Goal: Register for event/course

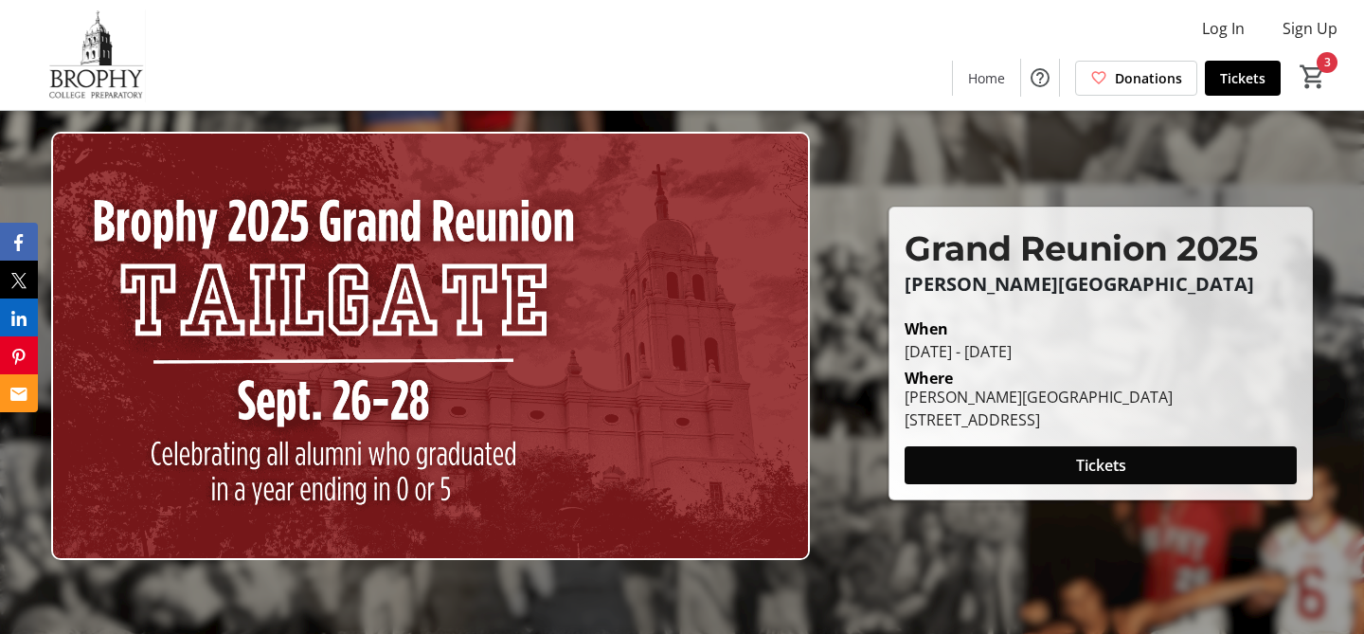
click at [1065, 478] on span at bounding box center [1101, 464] width 392 height 45
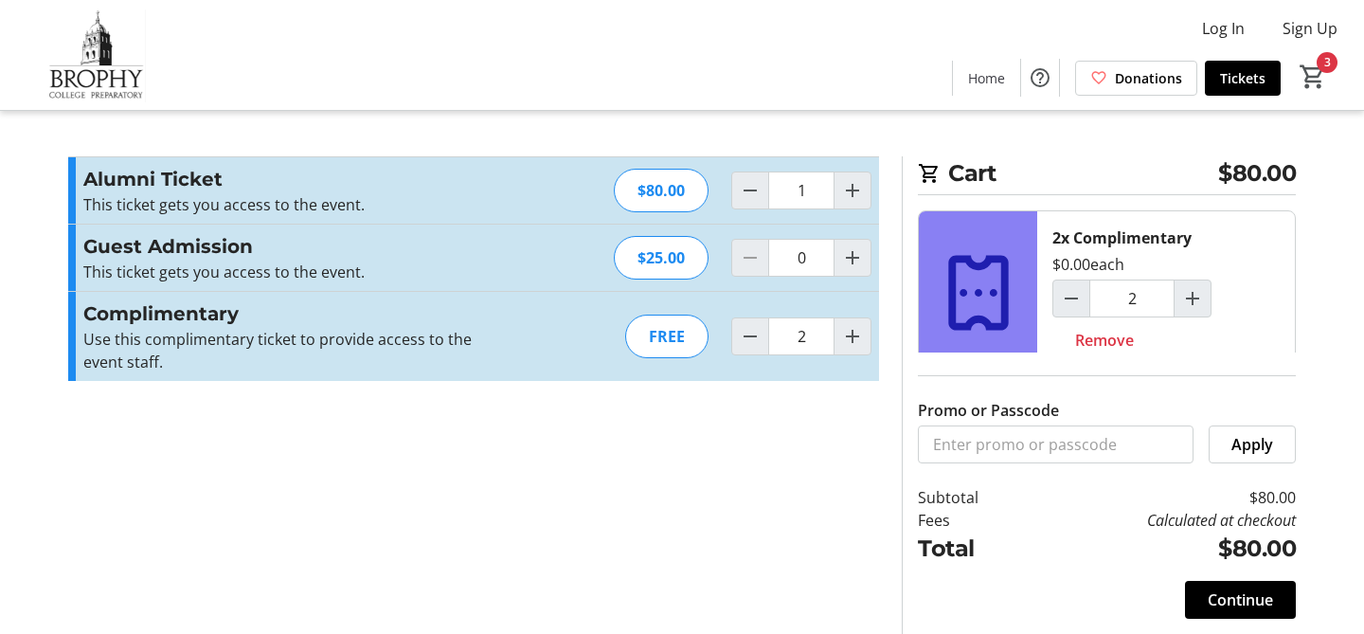
click at [667, 351] on div "FREE" at bounding box center [666, 337] width 83 height 44
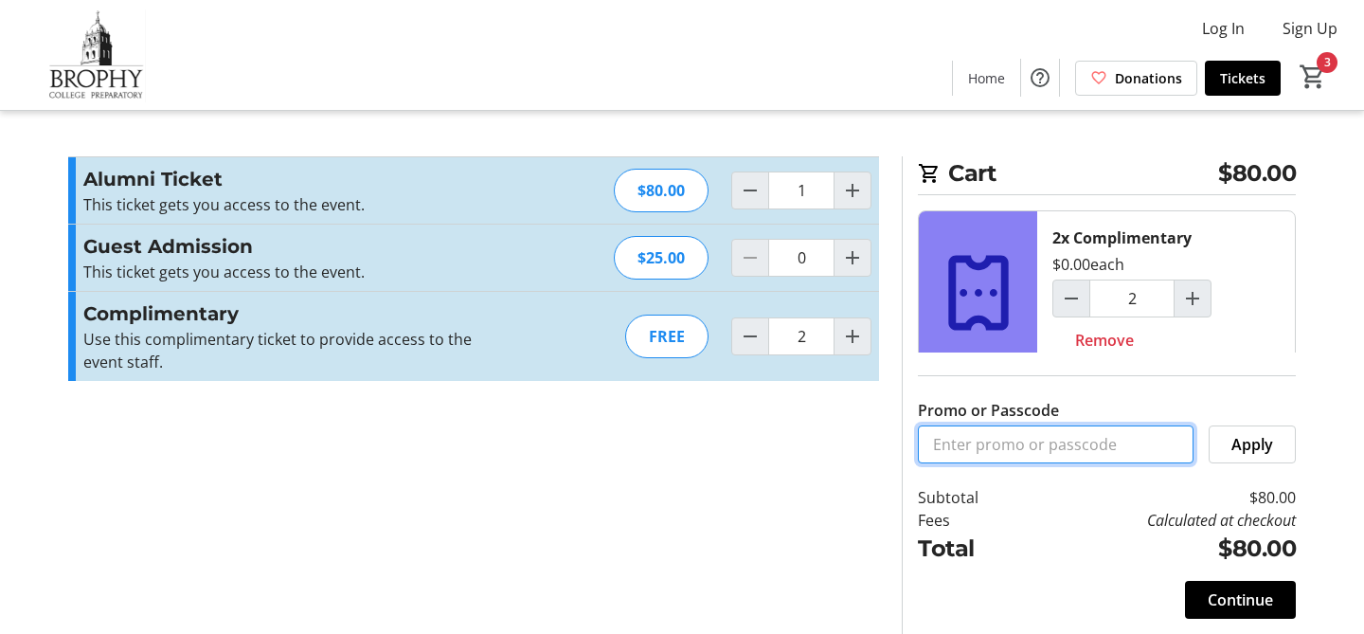
click at [1042, 446] on input "Promo or Passcode" at bounding box center [1056, 444] width 276 height 38
type input "GR2025"
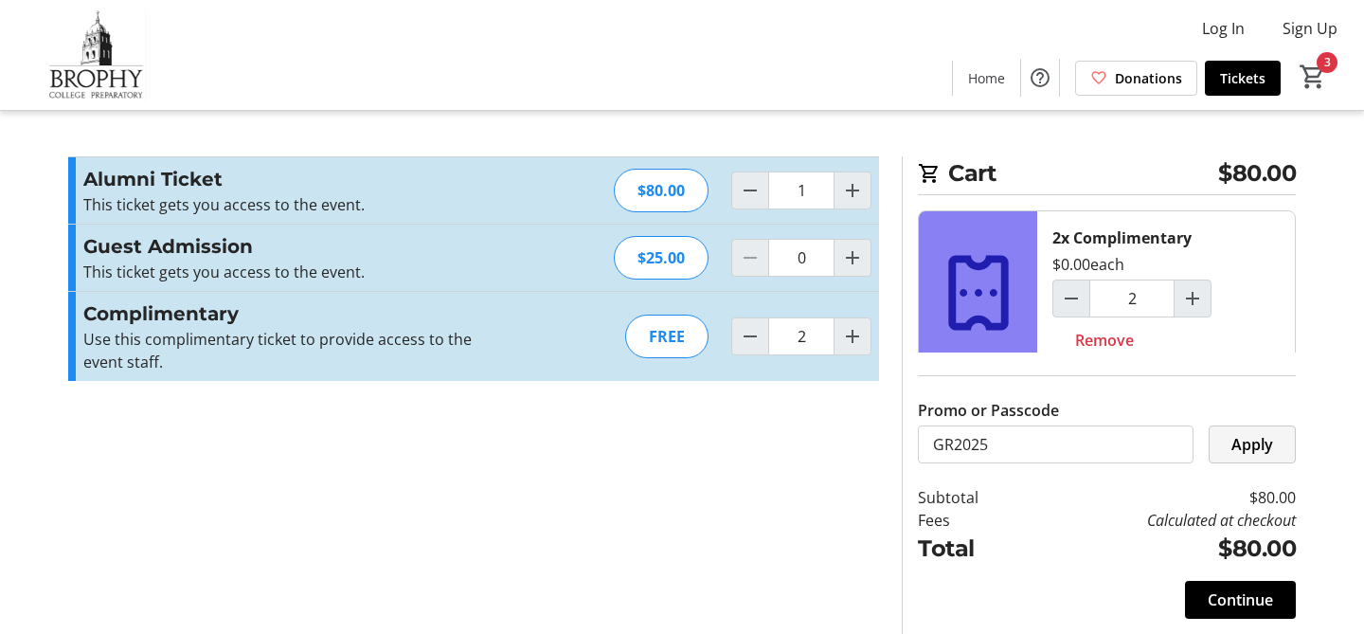
click at [1245, 453] on span "Apply" at bounding box center [1253, 444] width 42 height 23
click at [747, 339] on mat-icon "Decrement by one" at bounding box center [750, 336] width 23 height 23
type input "1"
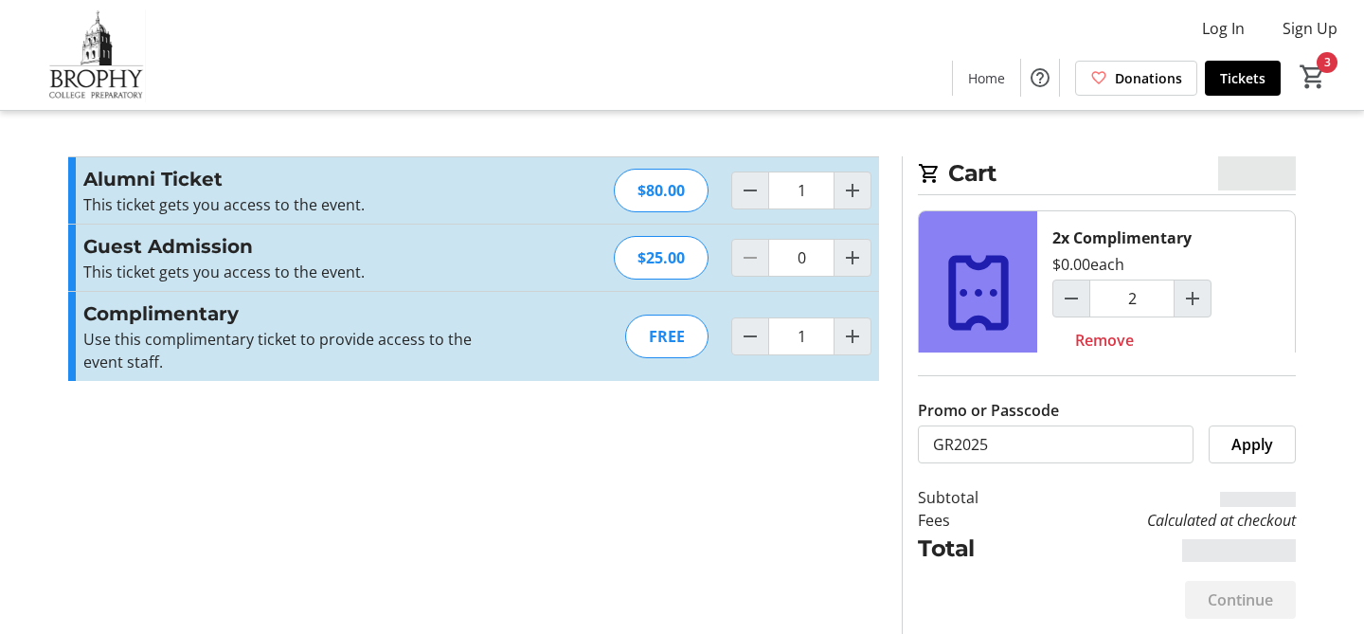
type input "1"
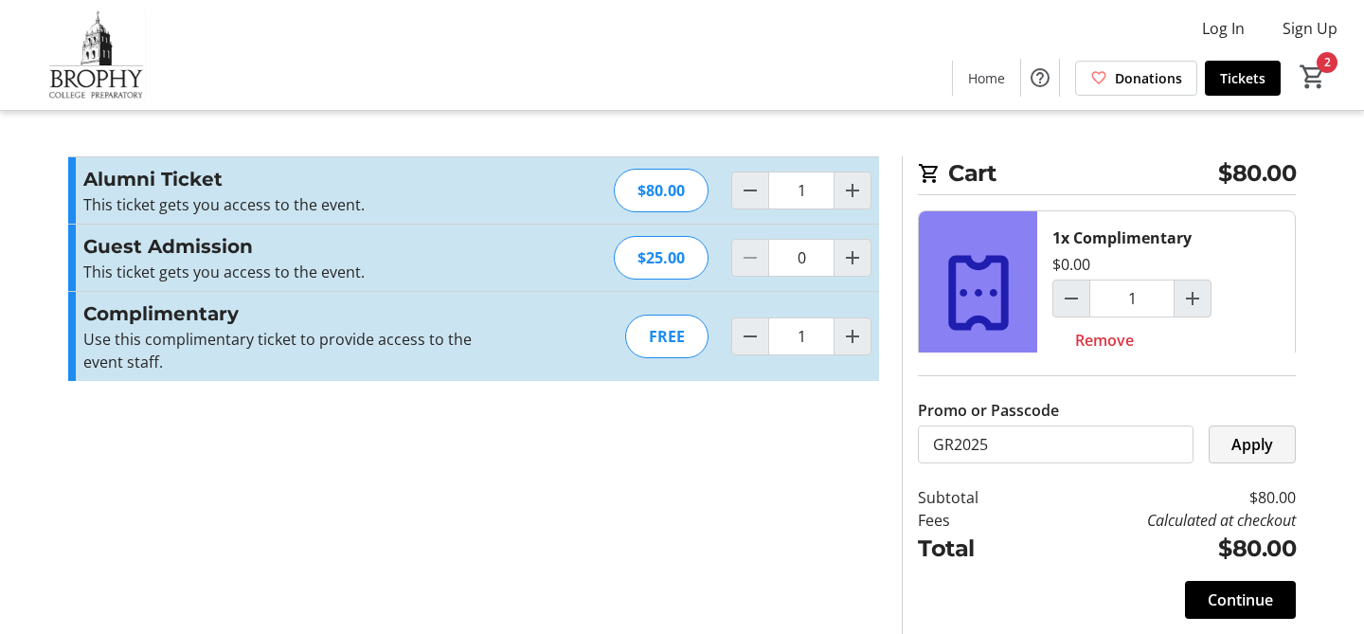
click at [1265, 441] on span "Apply" at bounding box center [1253, 444] width 42 height 23
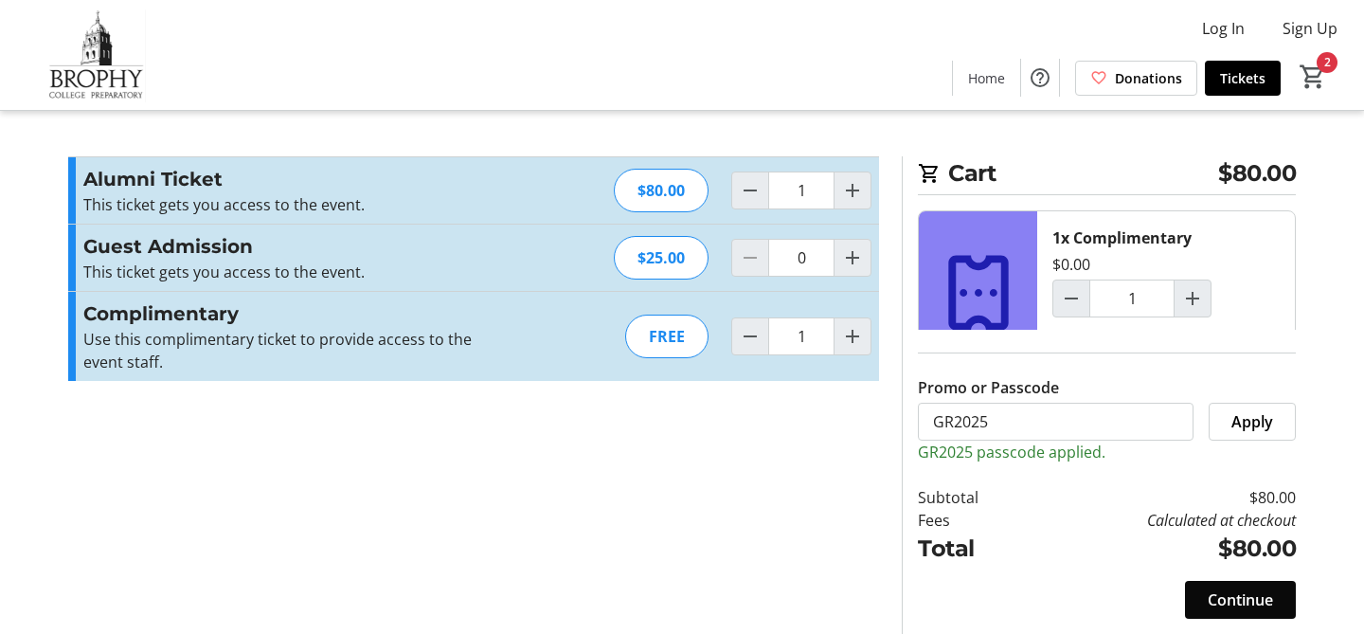
click at [1242, 608] on span "Continue" at bounding box center [1240, 599] width 65 height 23
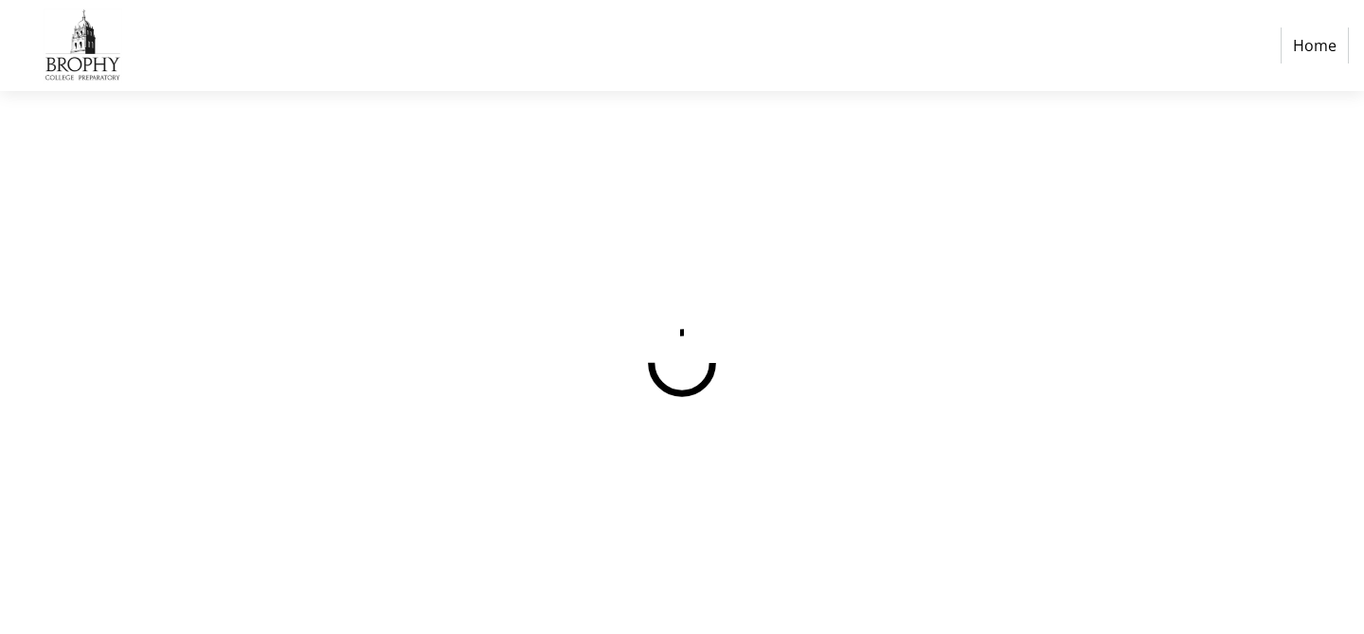
select select "US"
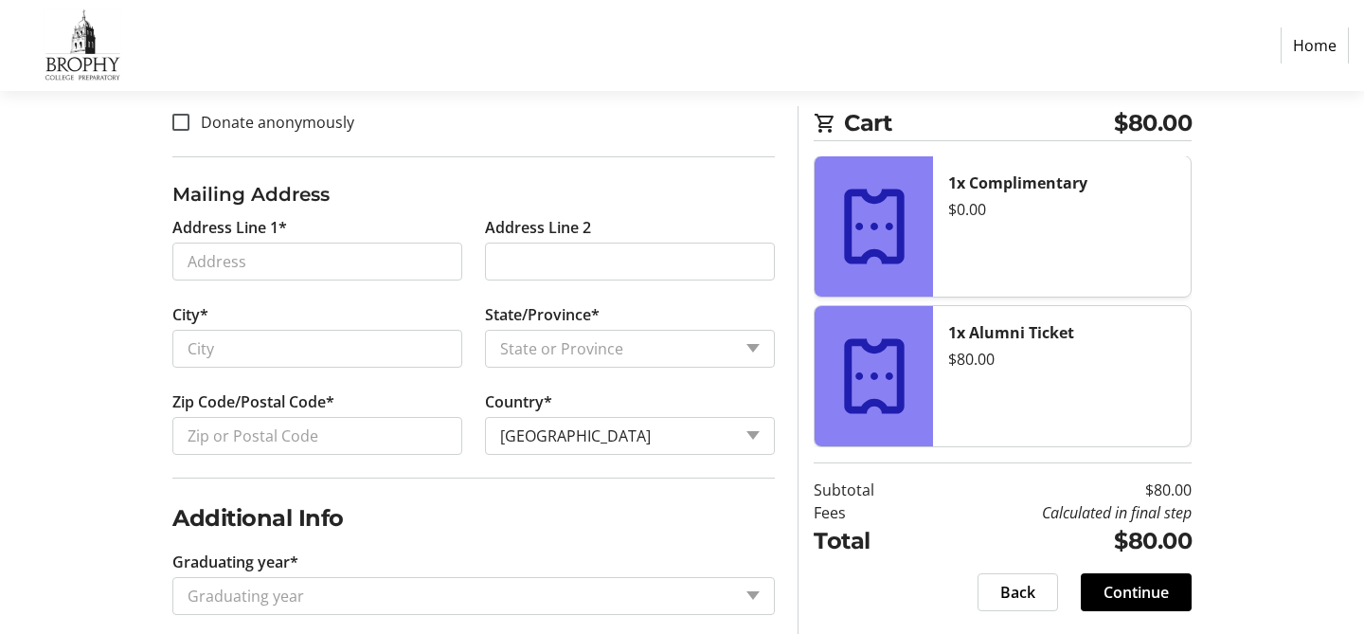
scroll to position [765, 0]
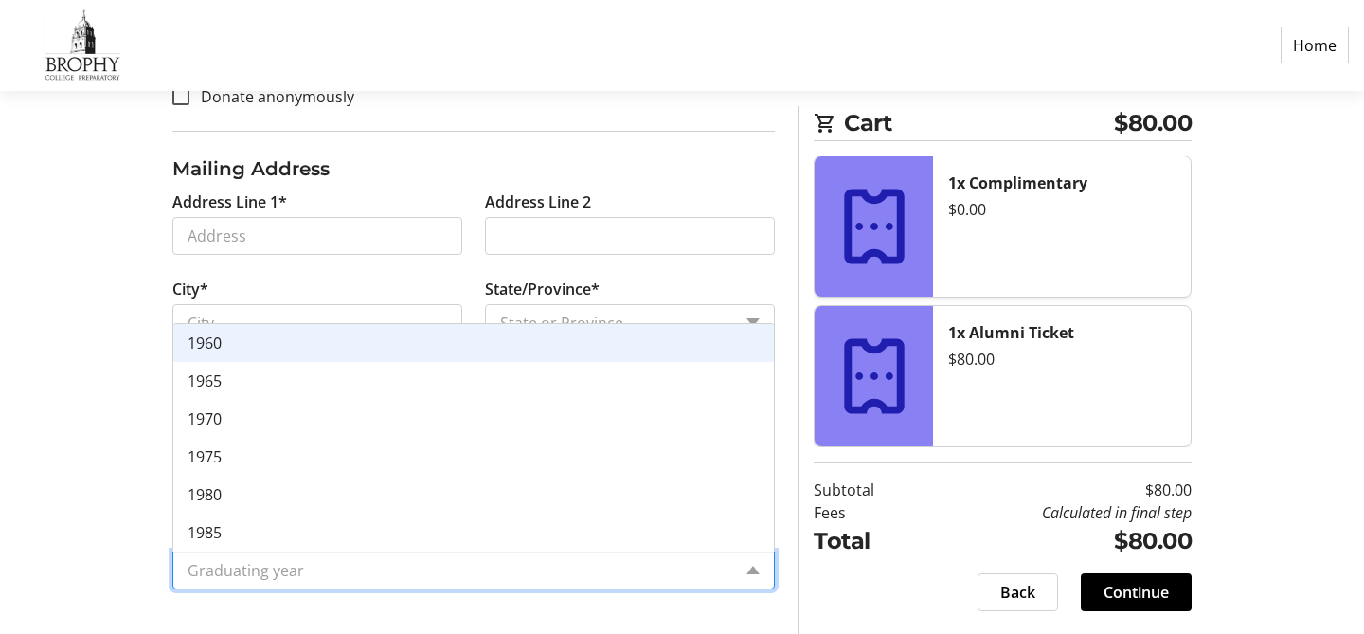
click at [416, 571] on input "Graduating year*" at bounding box center [460, 570] width 544 height 23
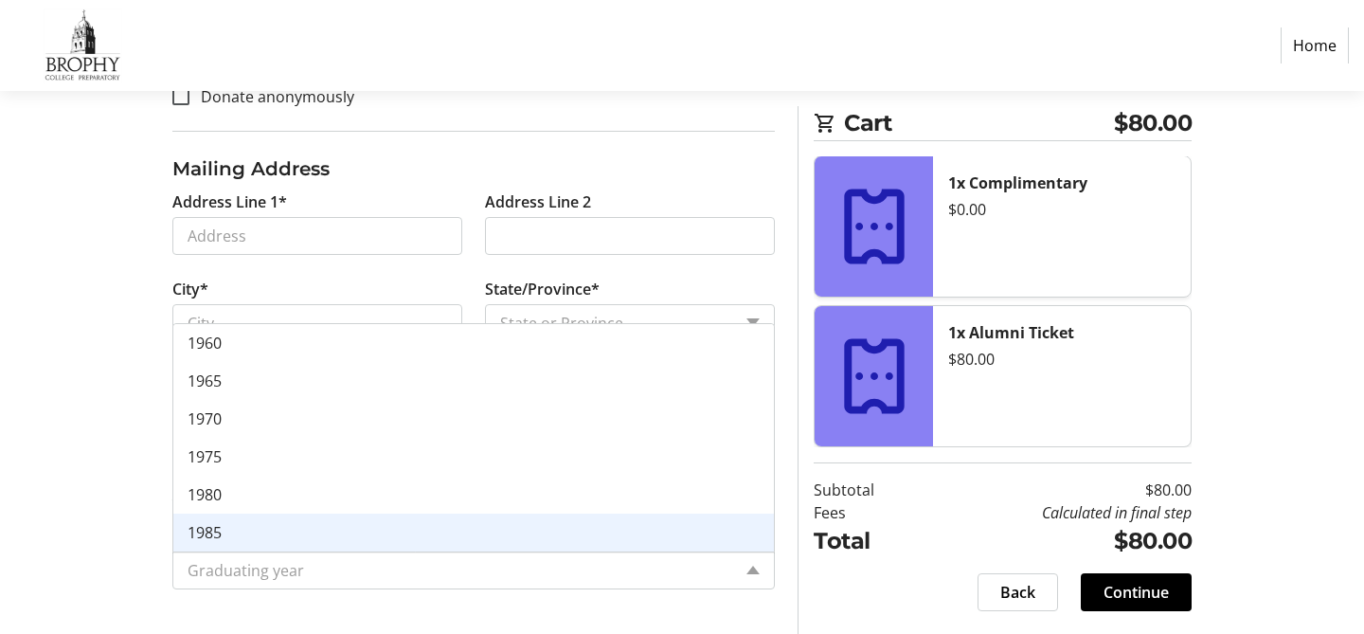
click at [110, 528] on div "Log In to Your Account (Optional) Or continue below to checkout as a guest. Log…" at bounding box center [682, 59] width 1251 height 1151
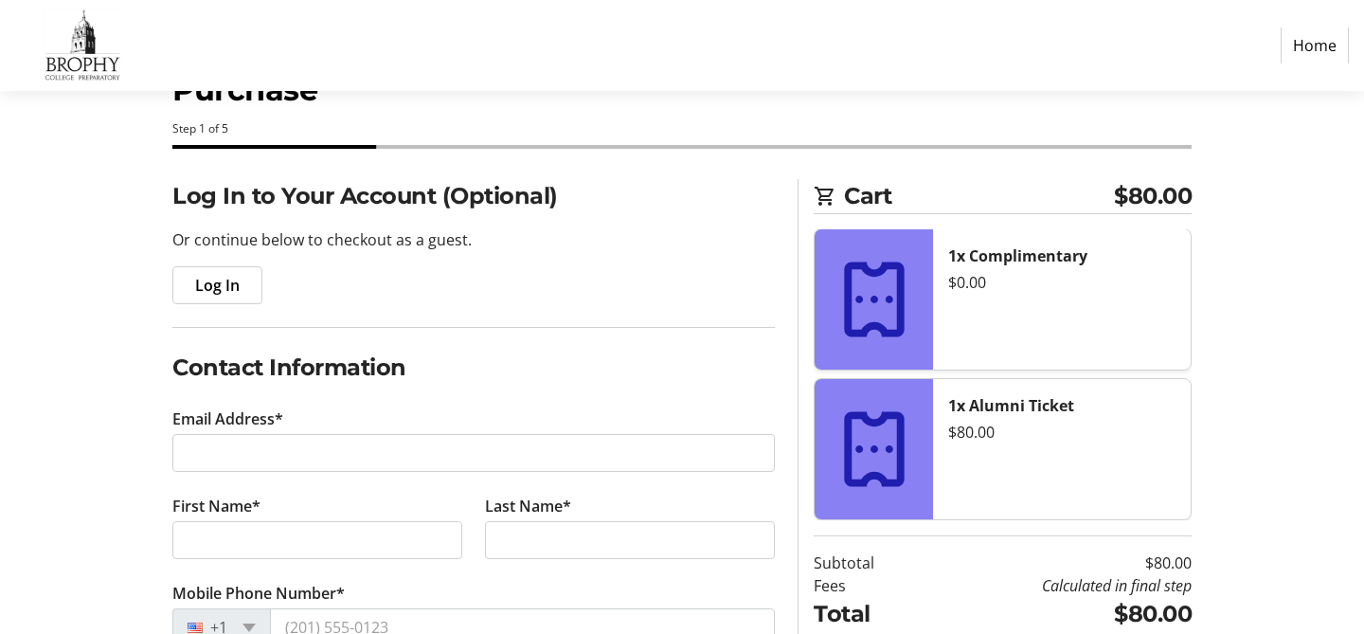
scroll to position [0, 0]
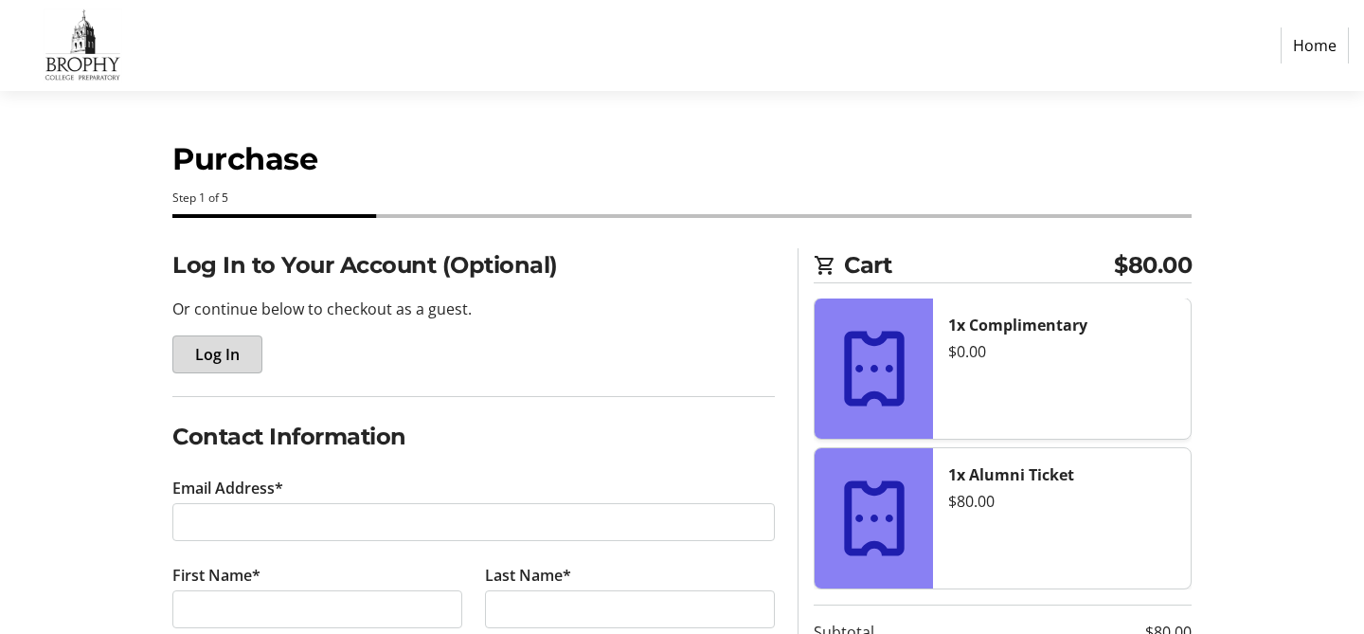
click at [212, 339] on span "button" at bounding box center [217, 354] width 88 height 45
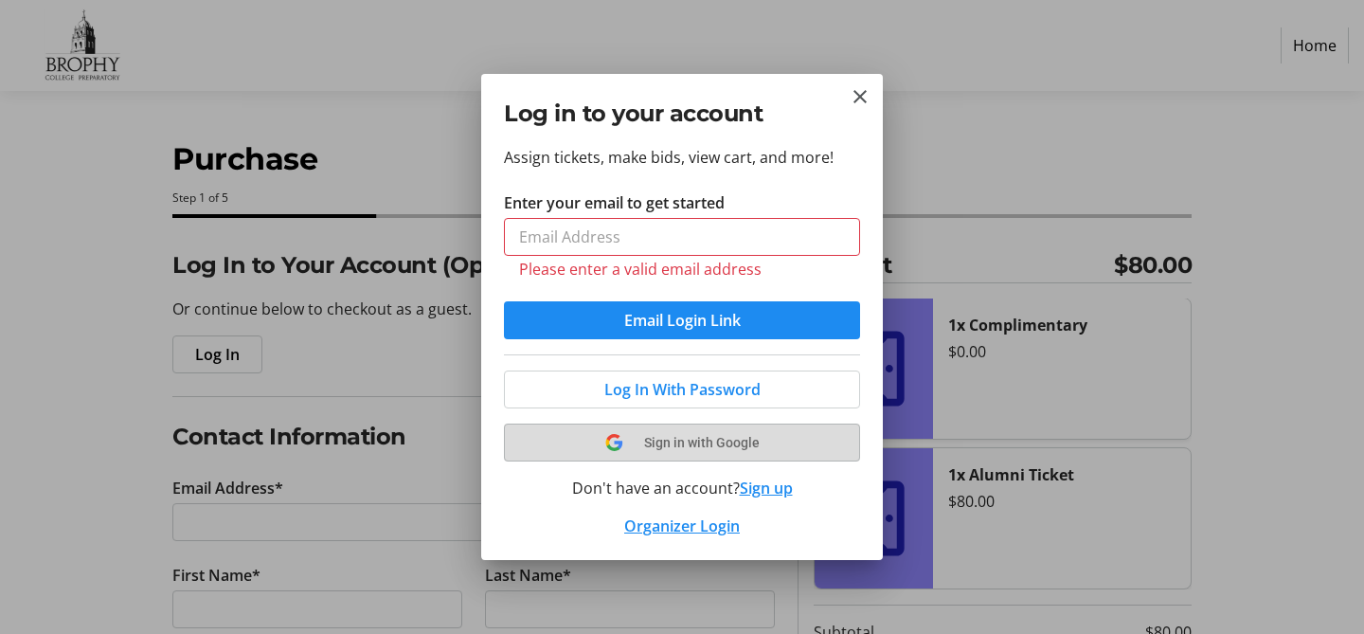
click at [674, 433] on tr-shared-ui-google-sign-in-button-content "Sign in with Google" at bounding box center [682, 442] width 311 height 23
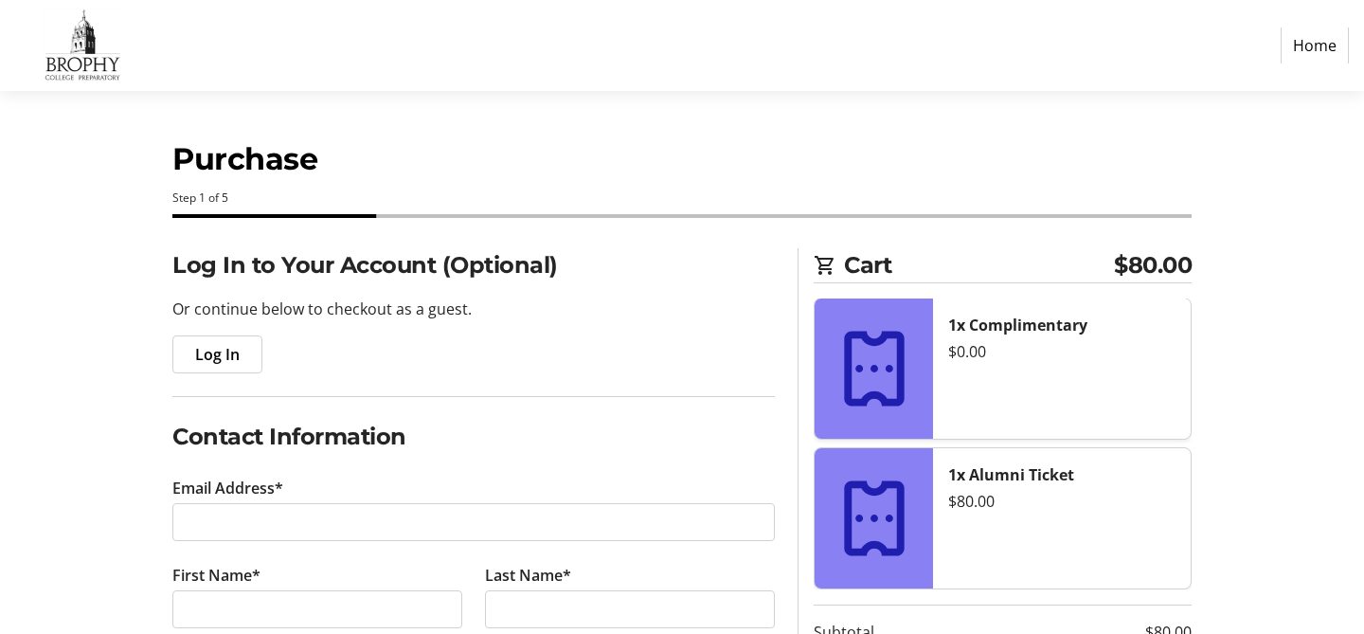
select select "US"
type input "[EMAIL_ADDRESS][DOMAIN_NAME]"
type input "[PERSON_NAME]"
type input "Zalle"
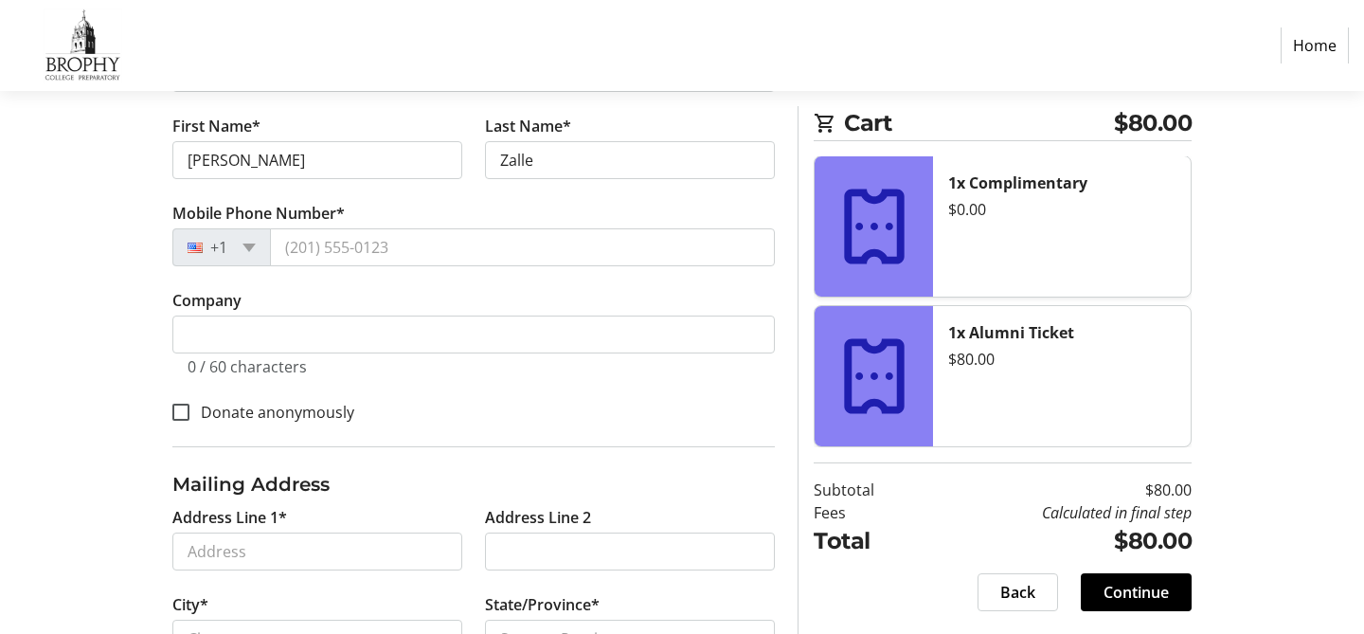
scroll to position [332, 0]
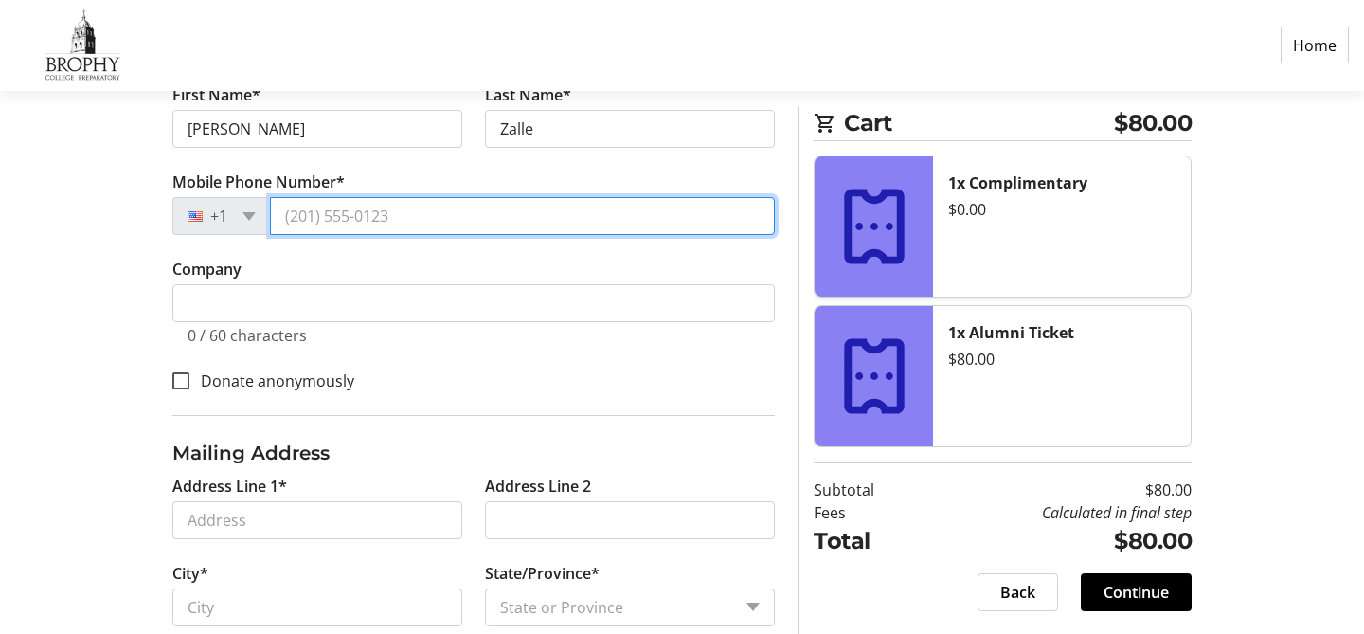
click at [363, 223] on input "Mobile Phone Number*" at bounding box center [522, 216] width 505 height 38
type input "[PHONE_NUMBER]"
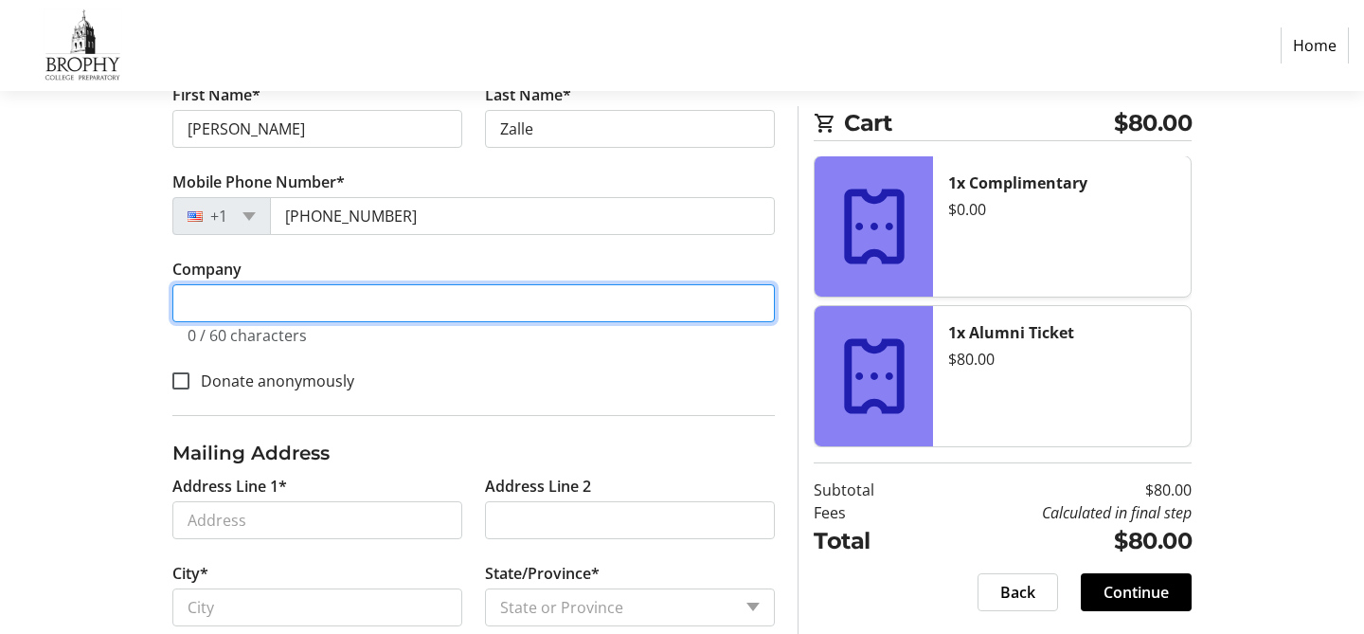
type input "[PERSON_NAME][GEOGRAPHIC_DATA]"
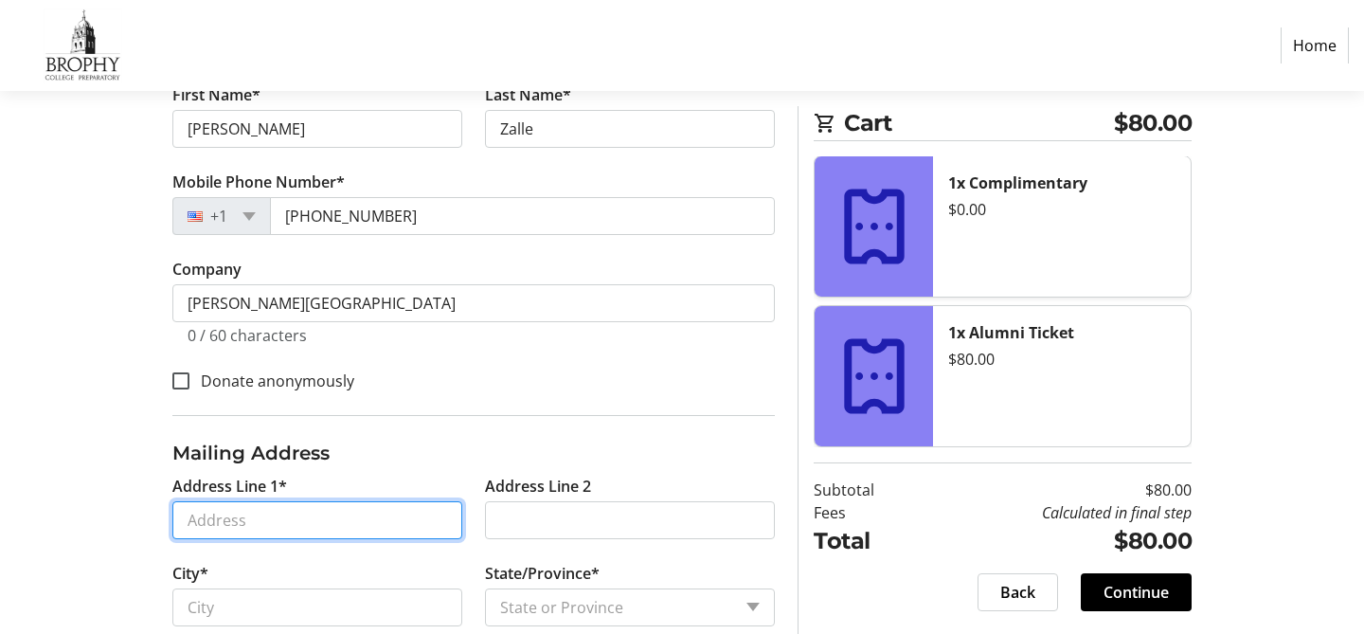
type input "[STREET_ADDRESS]"
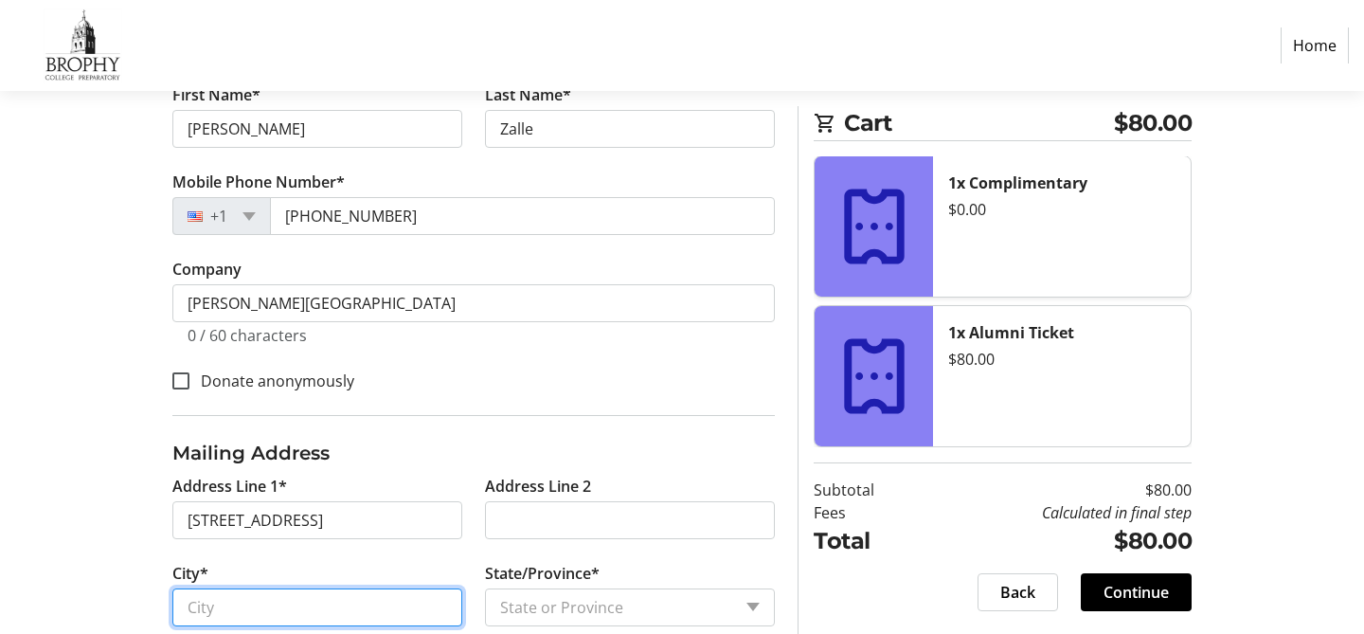
type input "Phoenix"
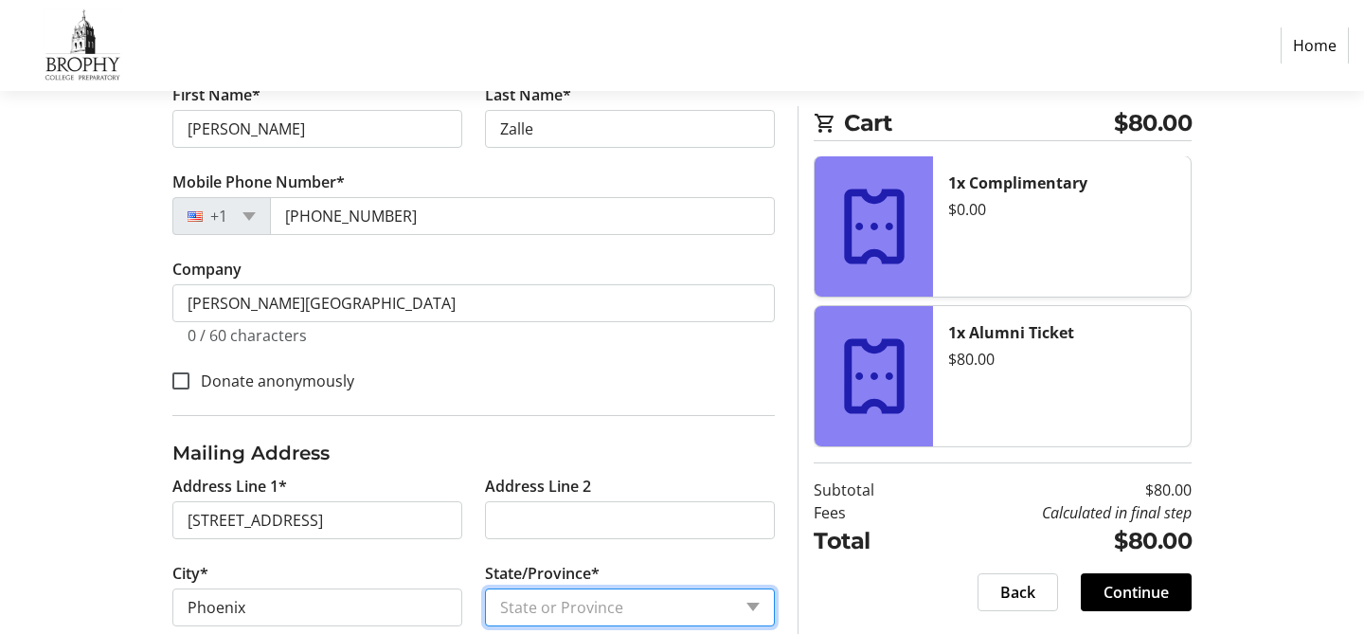
select select "AZ"
type input "85012"
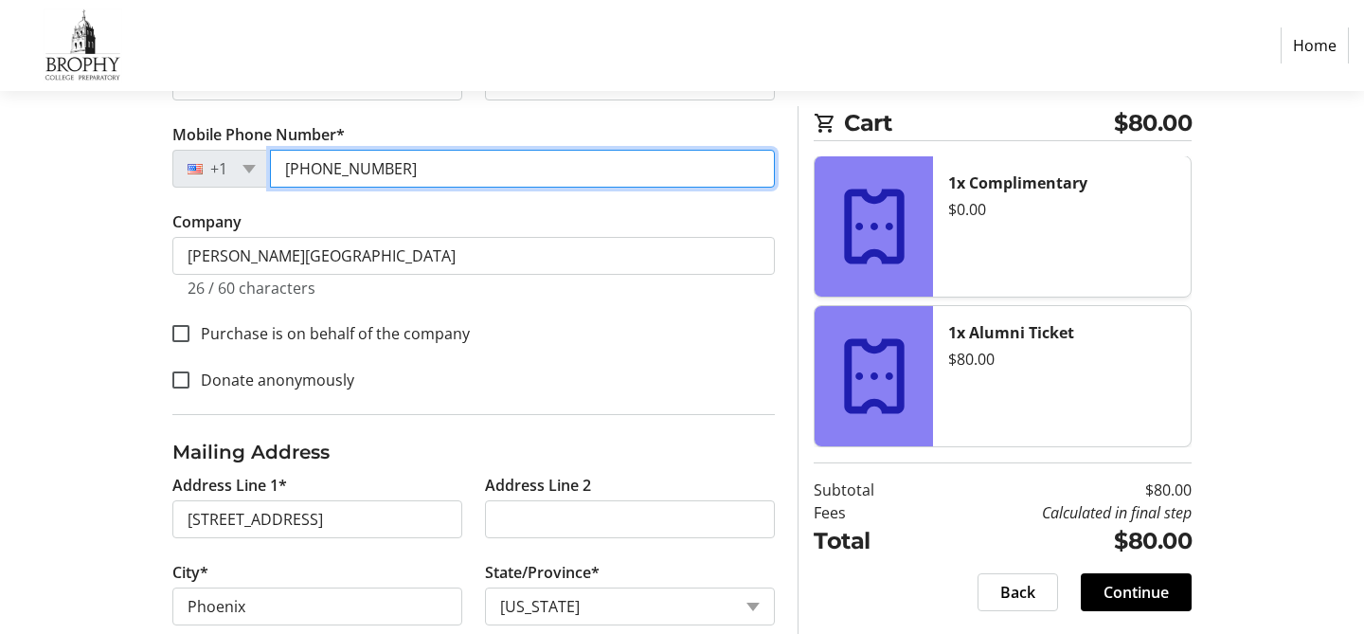
type input "[PHONE_NUMBER]"
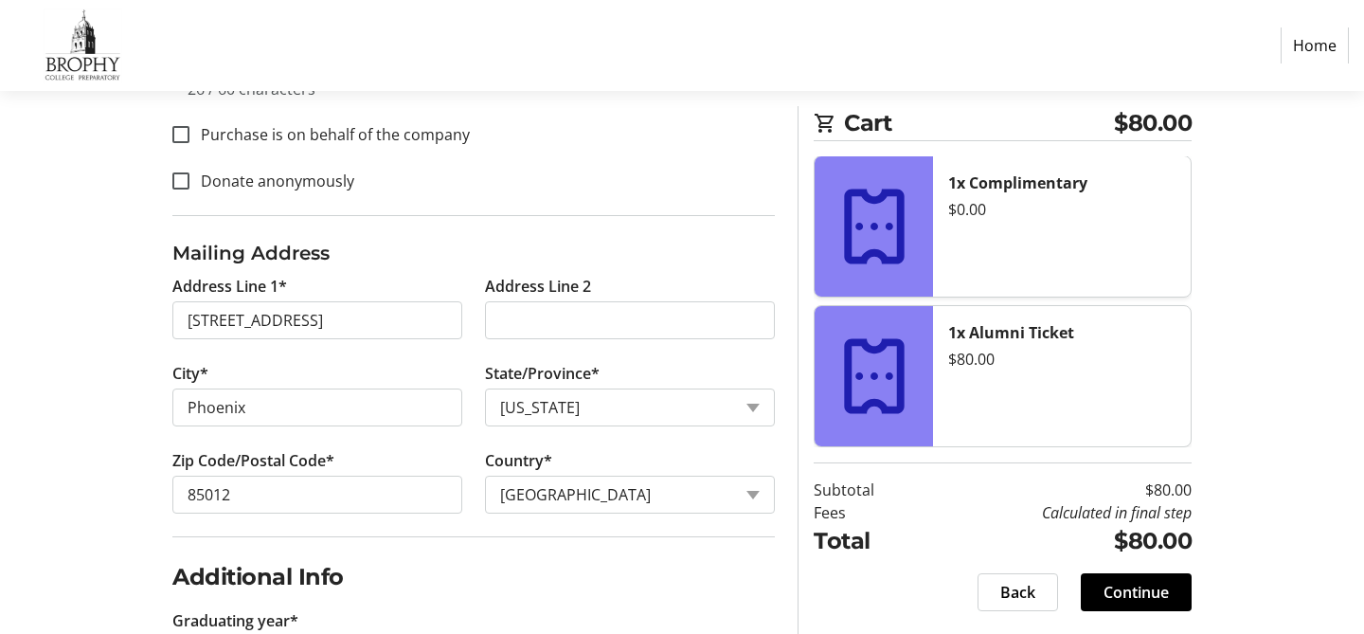
scroll to position [686, 0]
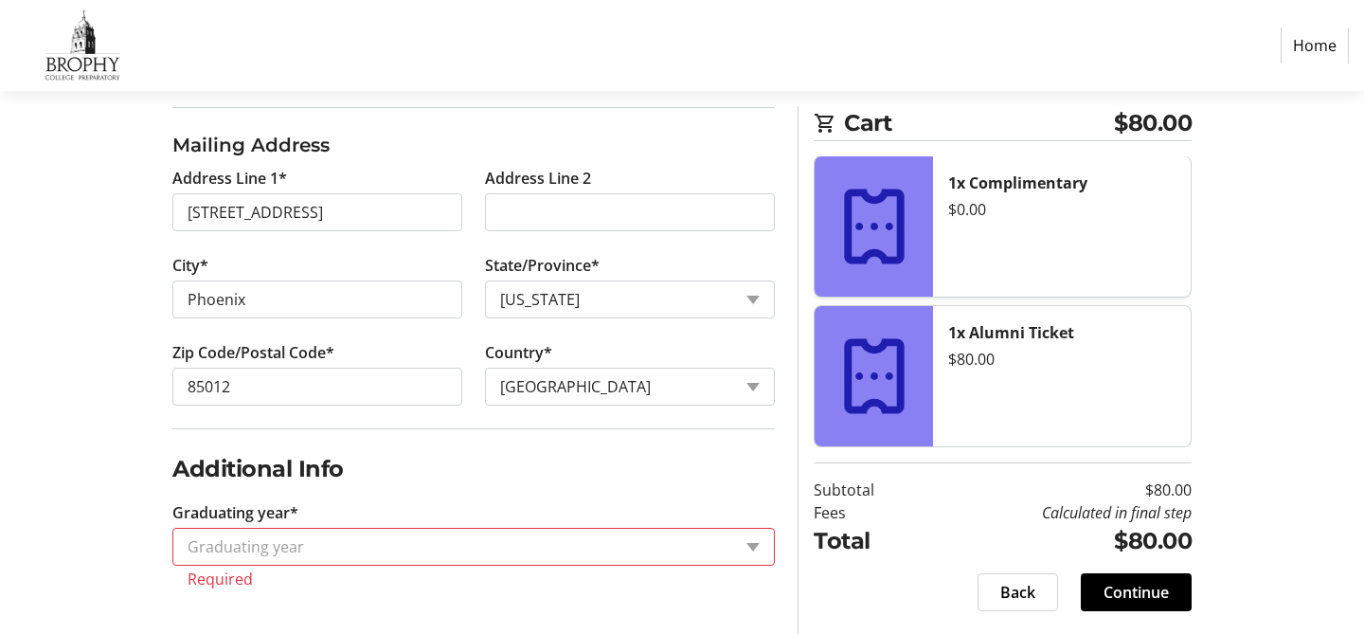
click at [449, 549] on input "Graduating year*" at bounding box center [460, 546] width 544 height 23
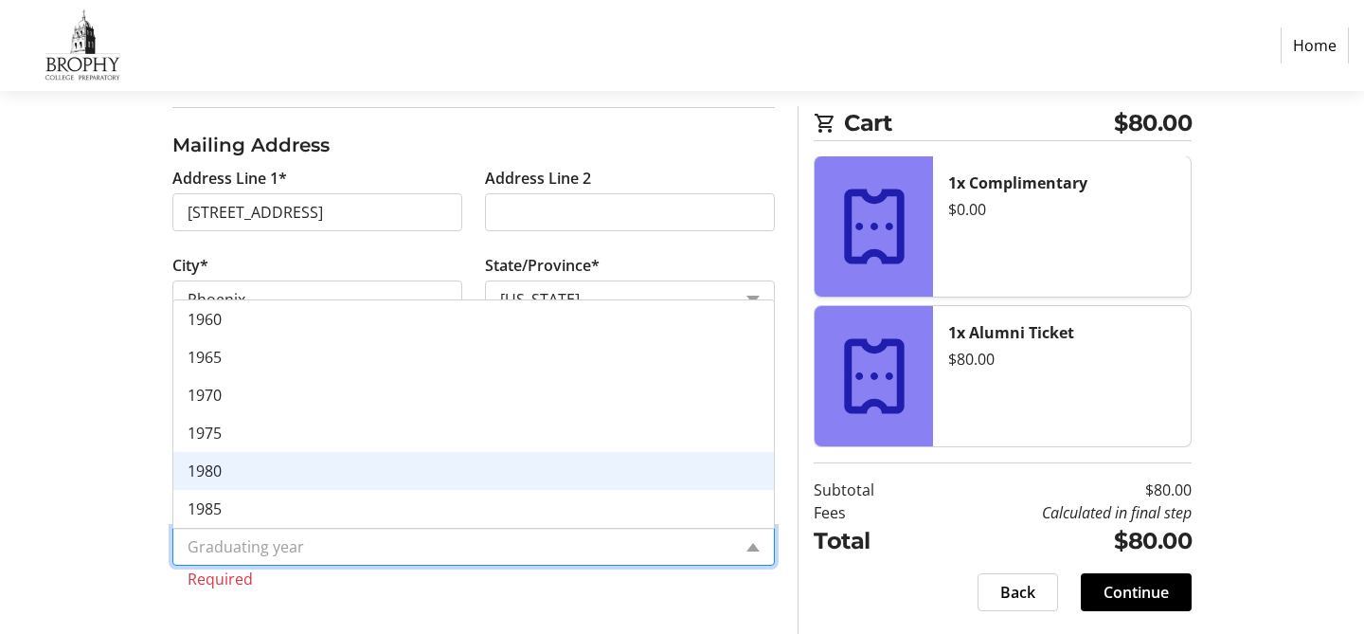
click at [434, 461] on div "1980" at bounding box center [473, 471] width 601 height 38
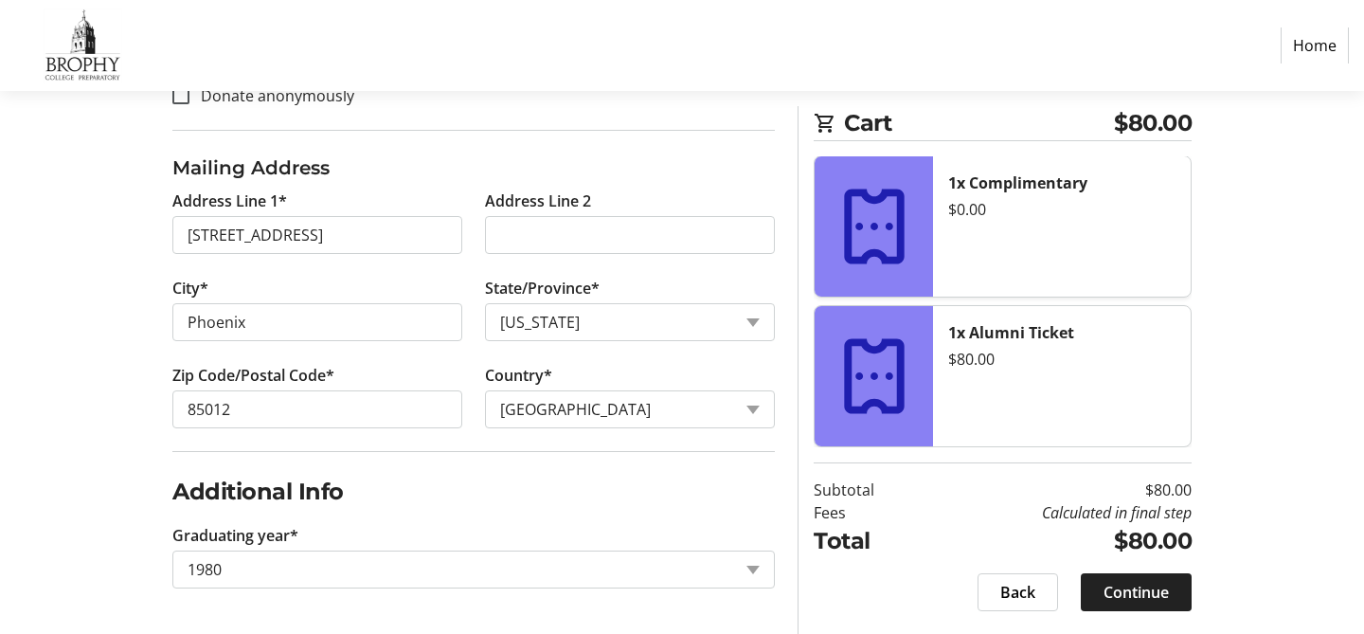
click at [1133, 581] on span "Continue" at bounding box center [1136, 592] width 65 height 23
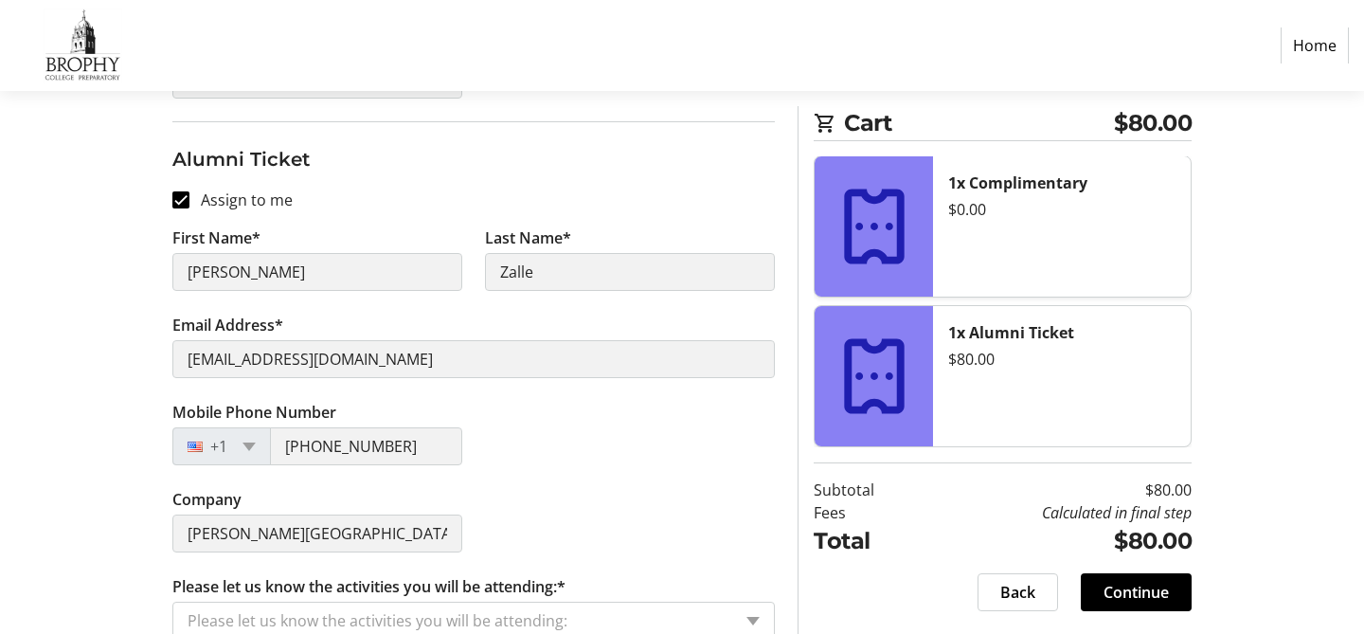
scroll to position [704, 0]
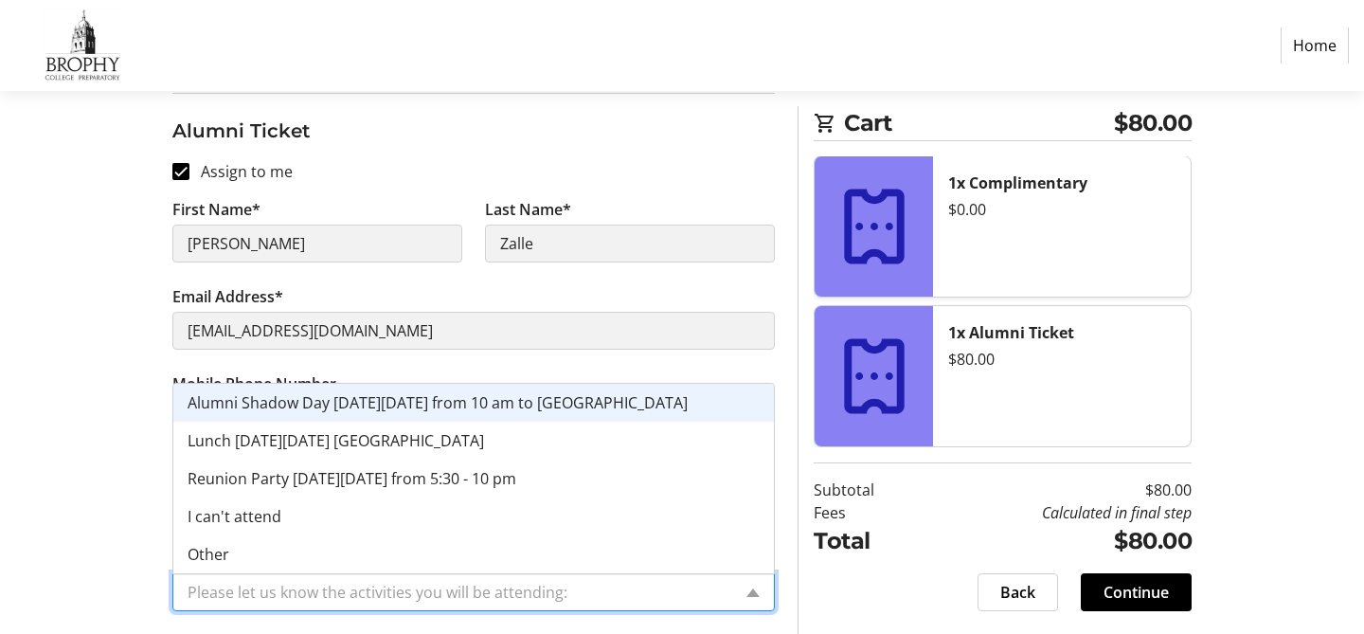
click at [563, 587] on input "Please let us know the activities you will be attending:*" at bounding box center [460, 592] width 544 height 23
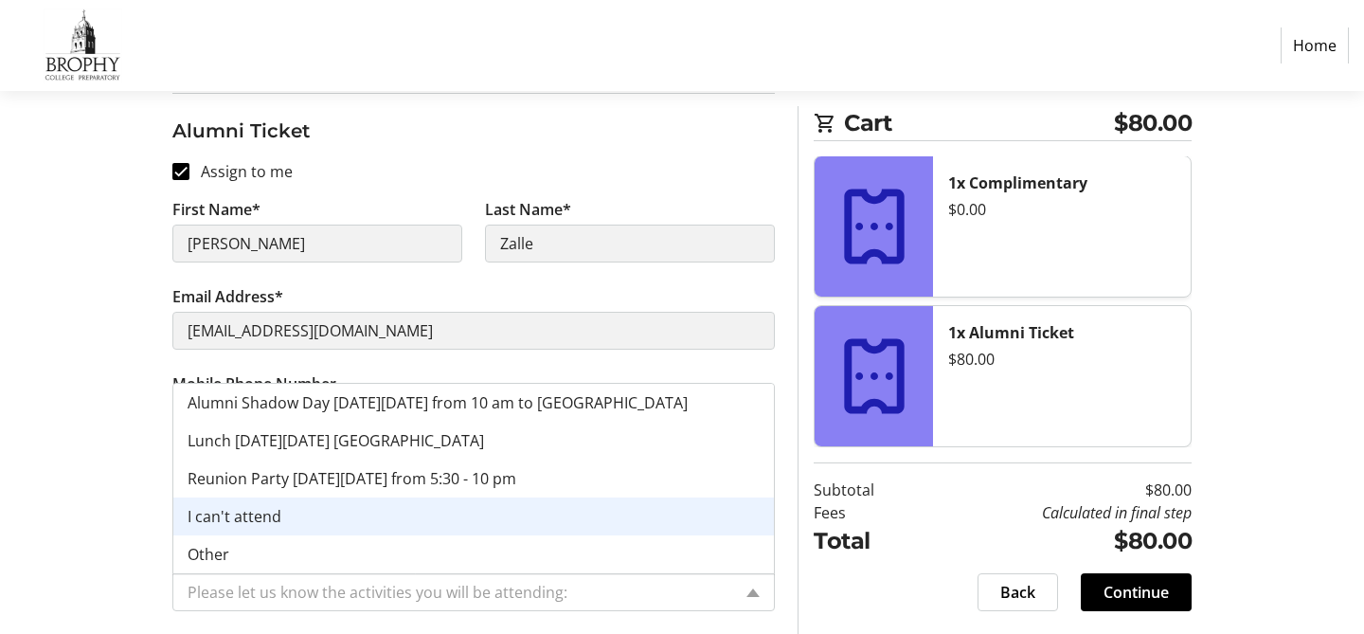
click at [91, 477] on div "Assign Tickets Enter details for each attendee so that they receive their ticke…" at bounding box center [682, 89] width 1251 height 1090
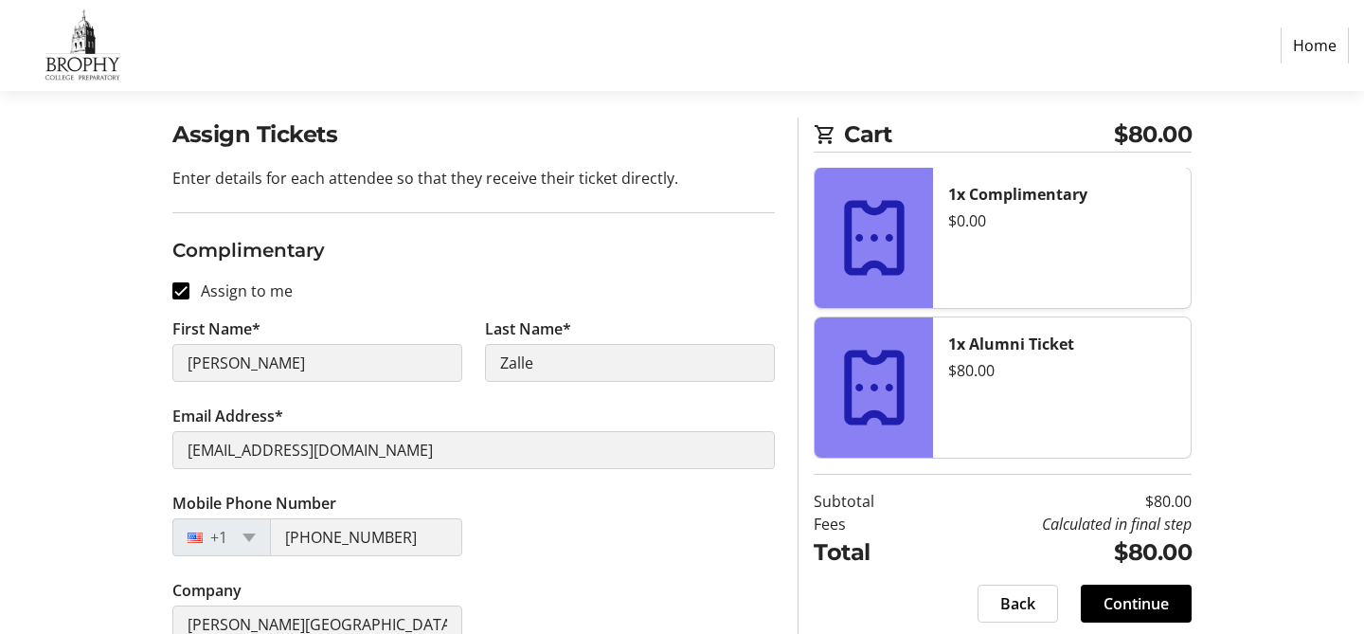
scroll to position [92, 0]
